Goal: Check status: Check status

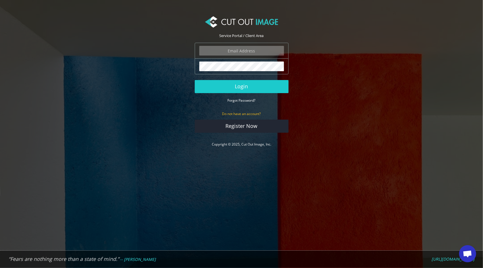
click at [224, 51] on input "email" at bounding box center [241, 51] width 85 height 10
type input "[EMAIL_ADDRESS][DOMAIN_NAME]"
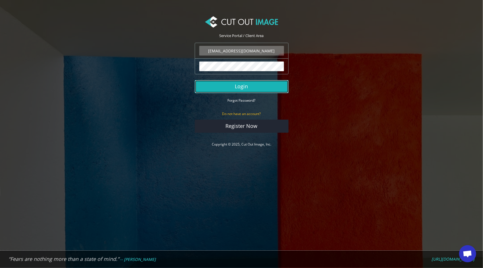
click at [232, 88] on button "Login" at bounding box center [242, 86] width 94 height 13
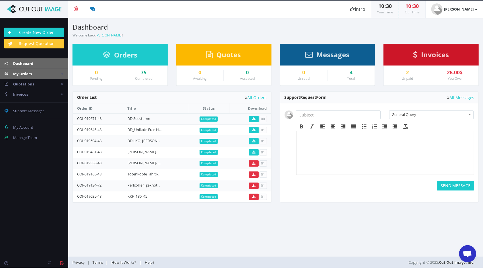
click at [24, 72] on span "My Orders" at bounding box center [22, 73] width 19 height 5
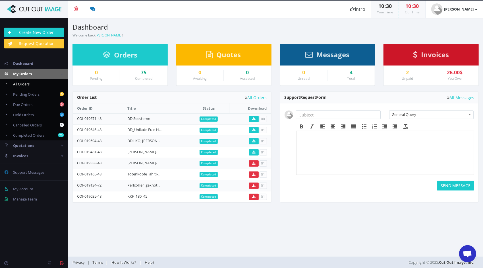
click at [29, 84] on span "All Orders" at bounding box center [21, 83] width 16 height 5
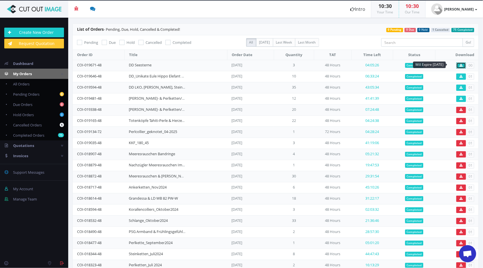
click at [460, 64] on icon at bounding box center [461, 65] width 3 height 3
